Goal: Find specific page/section: Find specific page/section

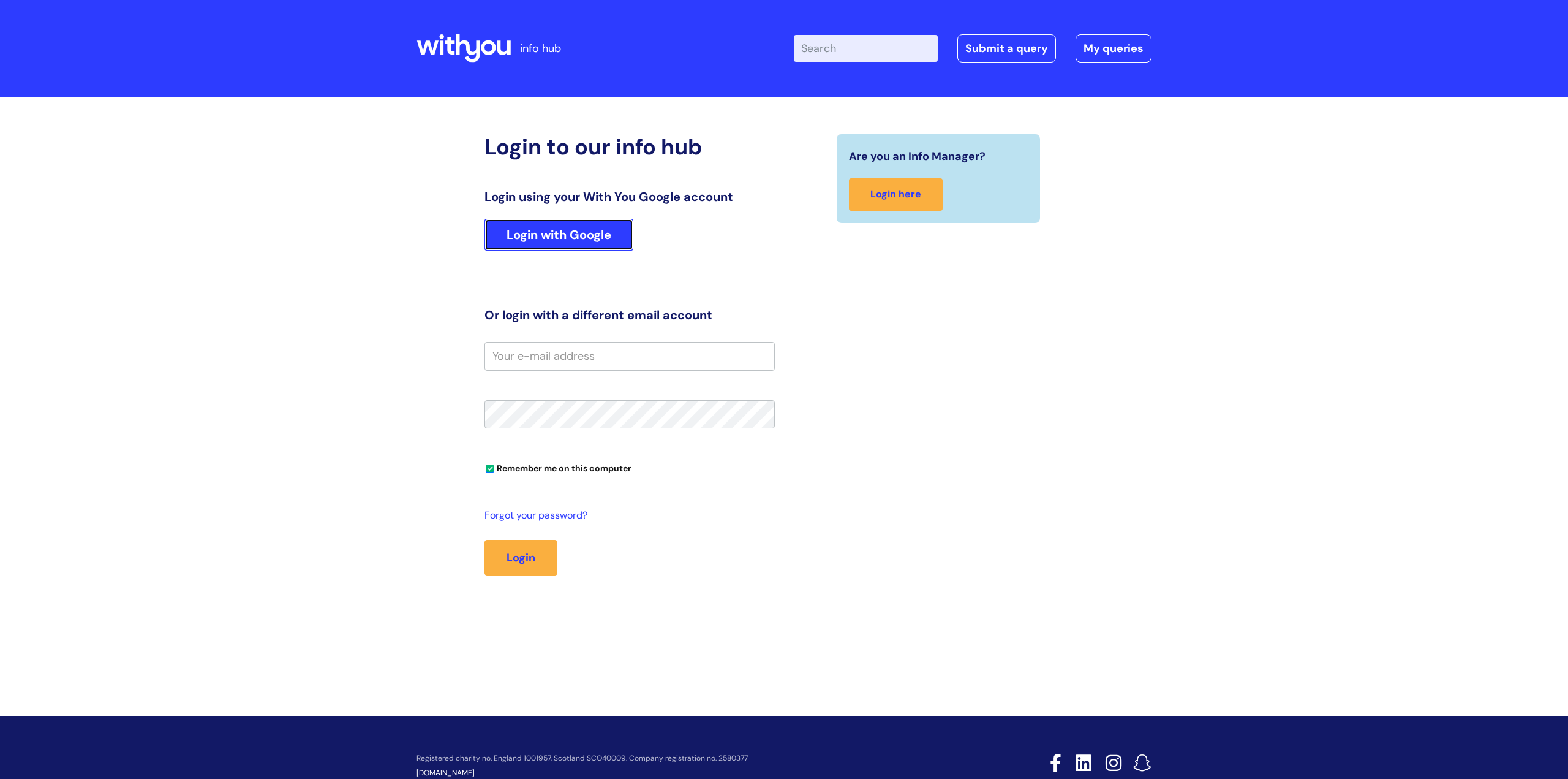
click at [623, 225] on link "Login with Google" at bounding box center [559, 235] width 149 height 32
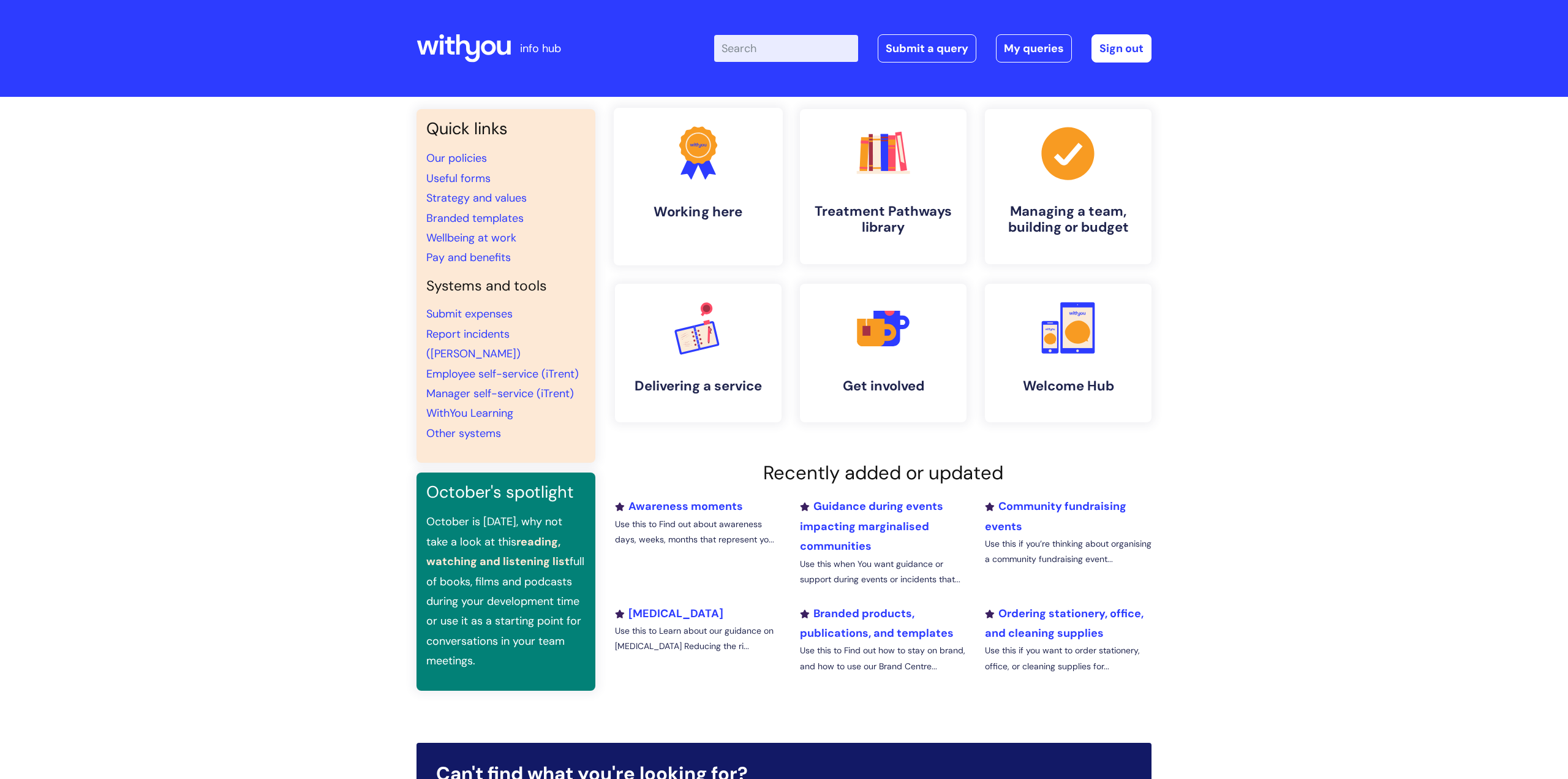
click at [673, 185] on link ".cls-1{fill:#f89b22;}.cls-1,.cls-2,.cls-3{stroke-width:0px;}.cls-2{fill:#2d3cff…" at bounding box center [698, 187] width 169 height 158
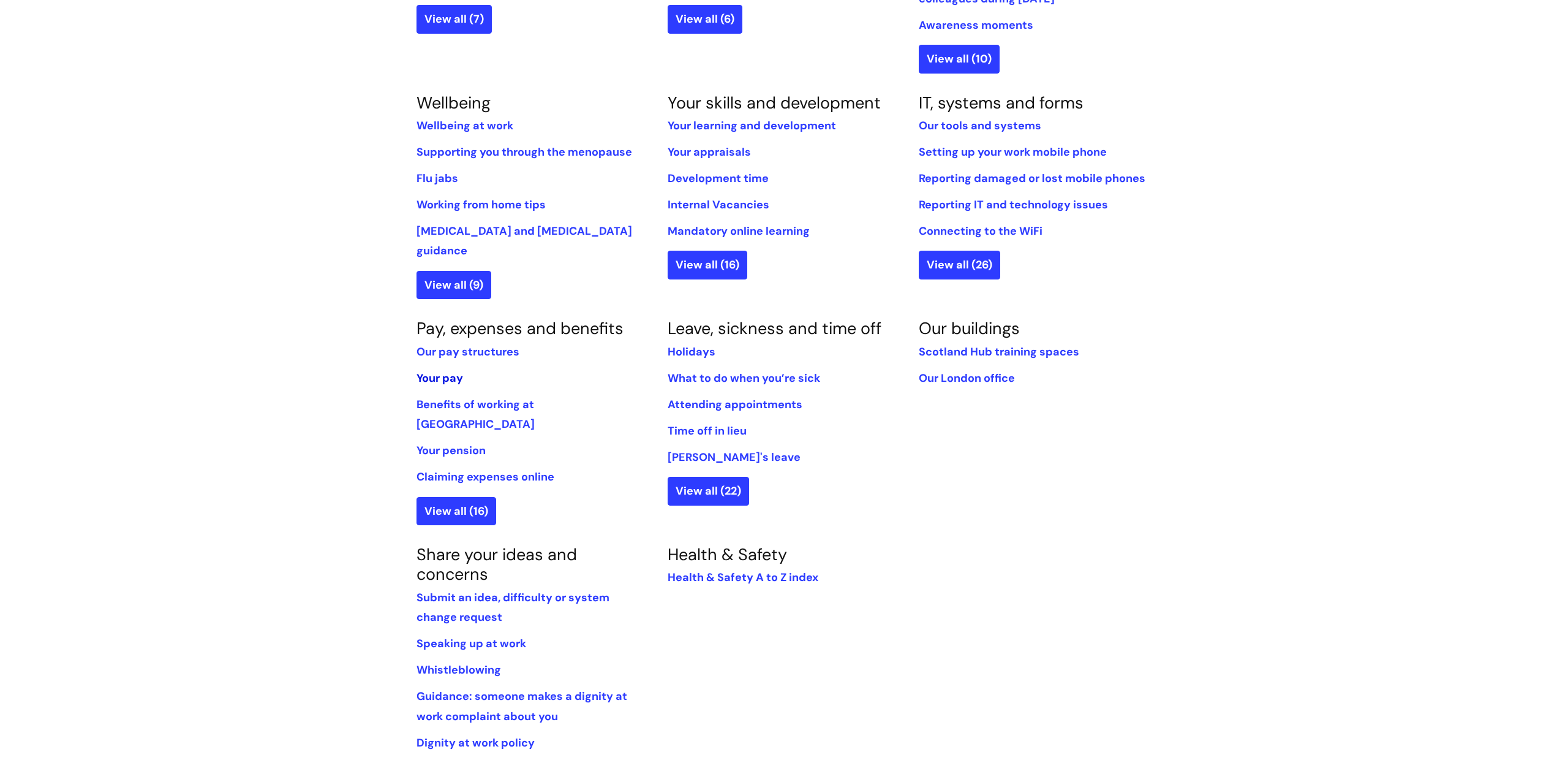
scroll to position [460, 0]
click at [438, 371] on link "Your pay" at bounding box center [440, 378] width 47 height 15
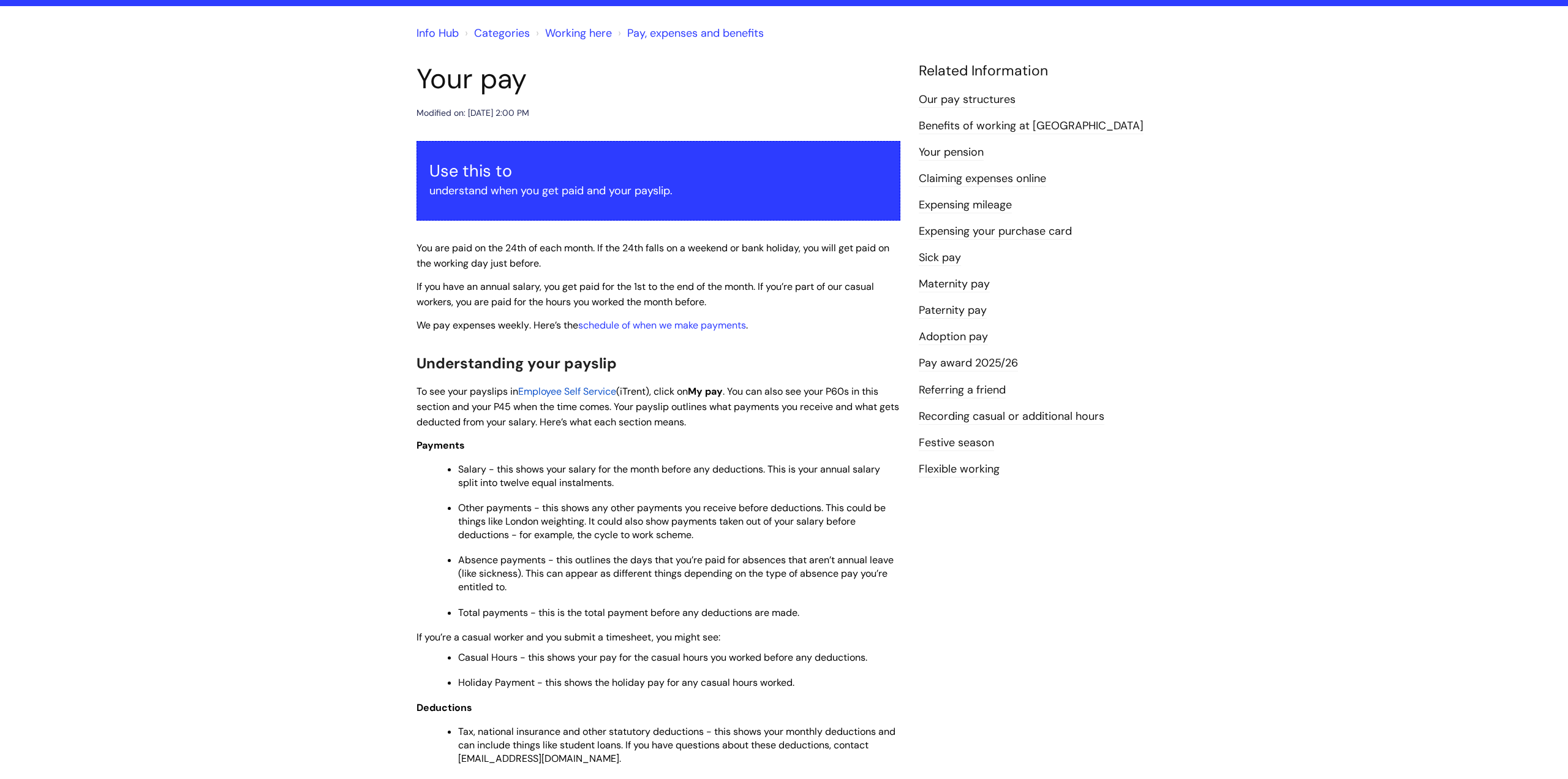
scroll to position [96, 0]
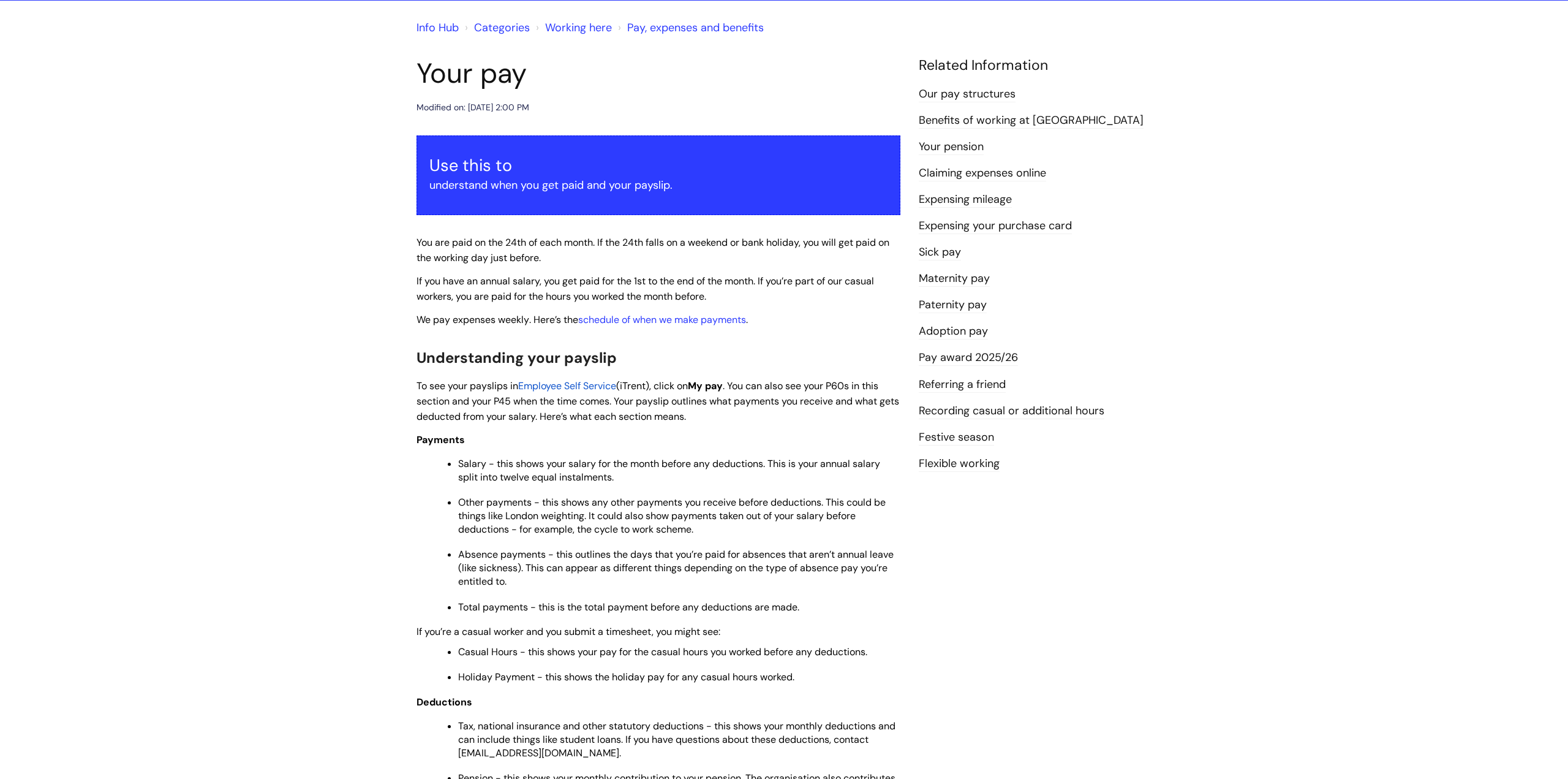
click at [543, 387] on span "Employee Self Service" at bounding box center [567, 385] width 98 height 13
